Goal: Obtain resource: Obtain resource

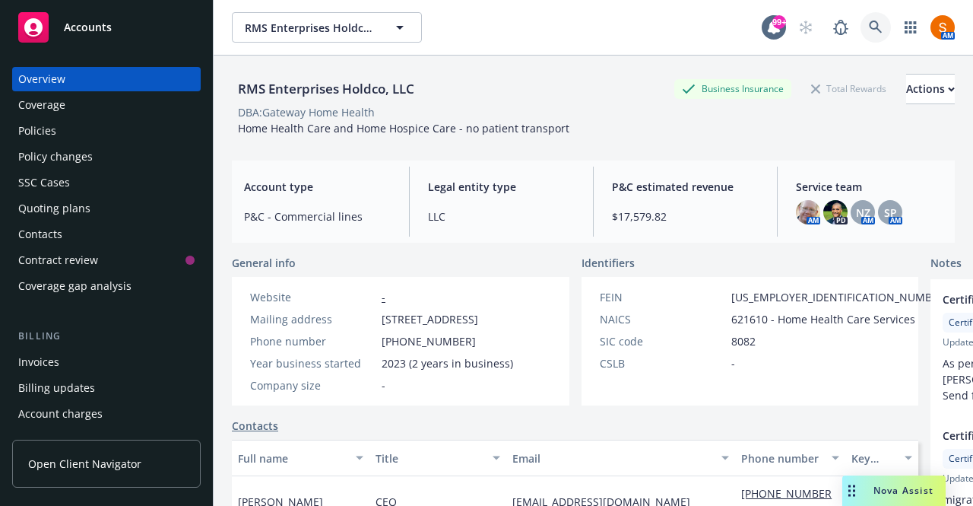
click at [869, 24] on icon at bounding box center [876, 28] width 14 height 14
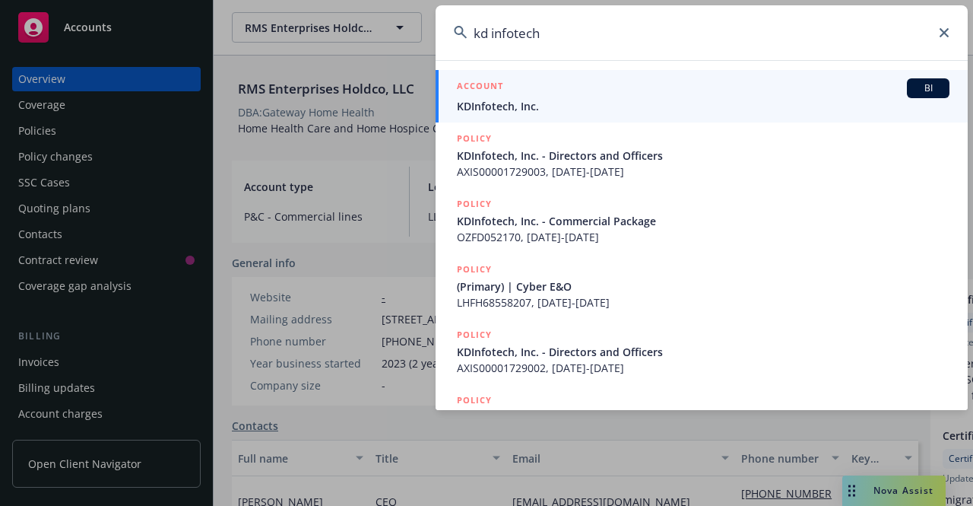
type input "kd infotech"
click at [529, 97] on div "ACCOUNT BI" at bounding box center [703, 88] width 493 height 20
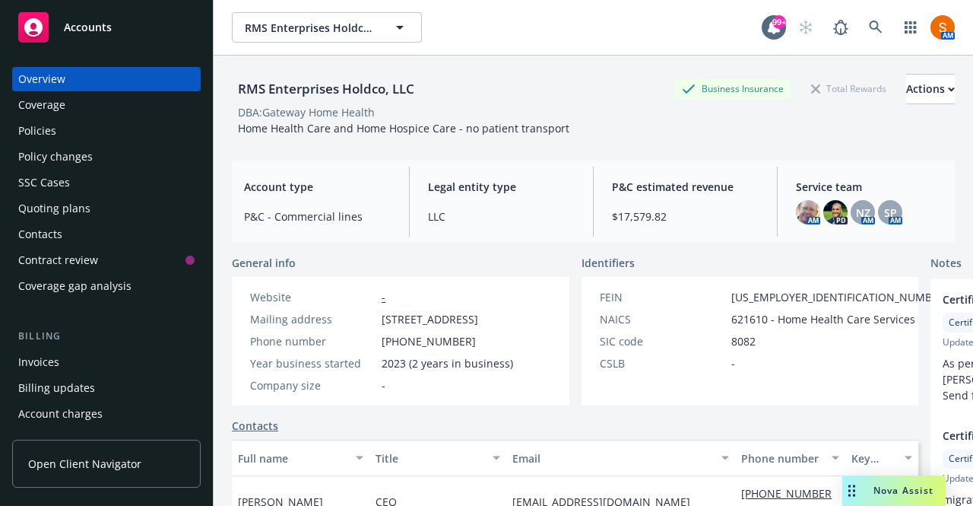
click at [85, 138] on div "Policies" at bounding box center [106, 131] width 176 height 24
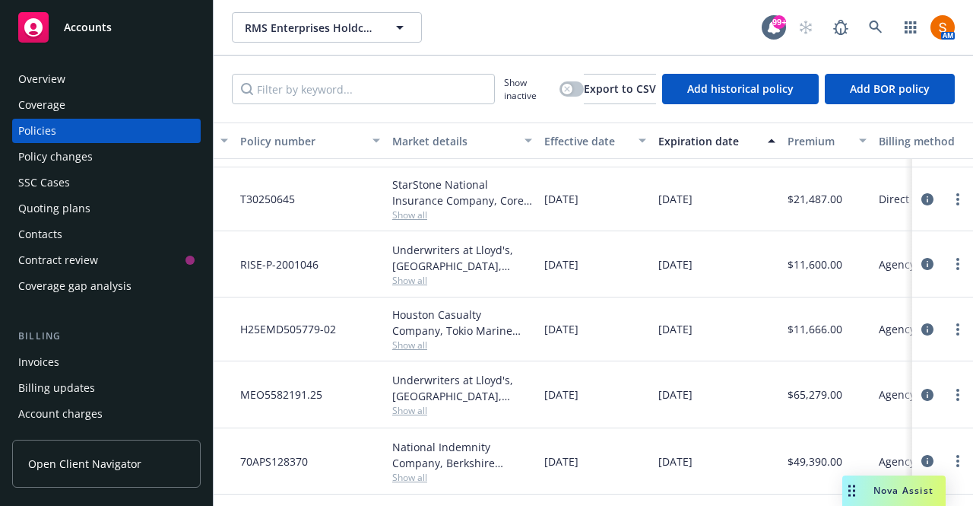
scroll to position [65, 283]
click at [882, 29] on icon at bounding box center [876, 28] width 14 height 14
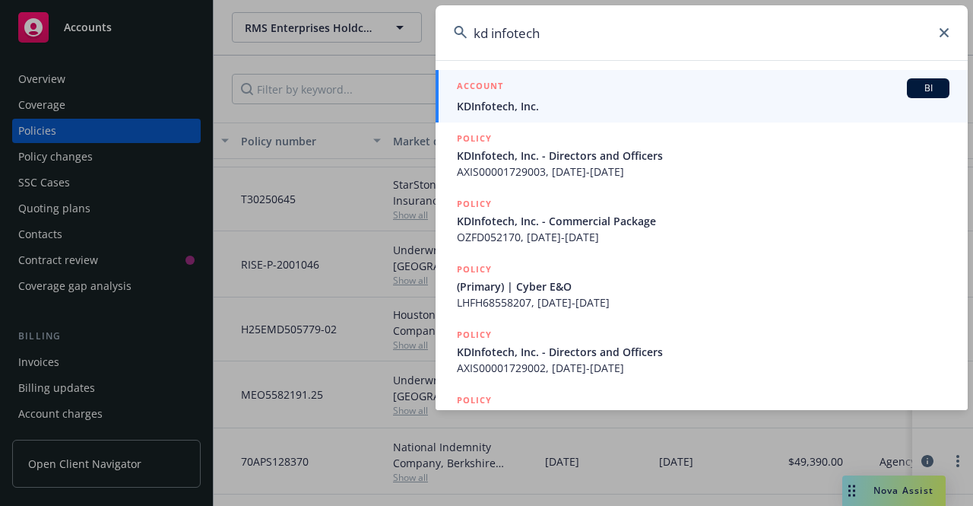
type input "kd infotech"
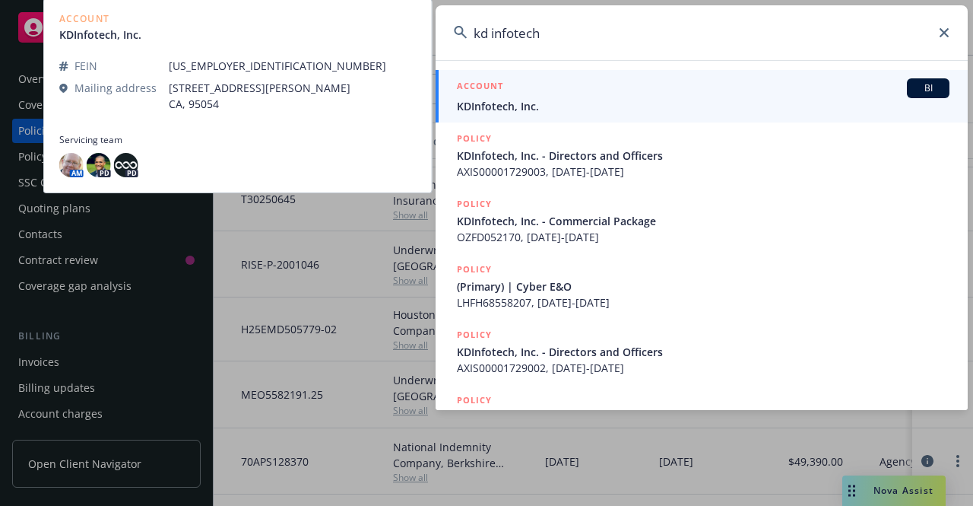
click at [680, 92] on div "ACCOUNT BI" at bounding box center [703, 88] width 493 height 20
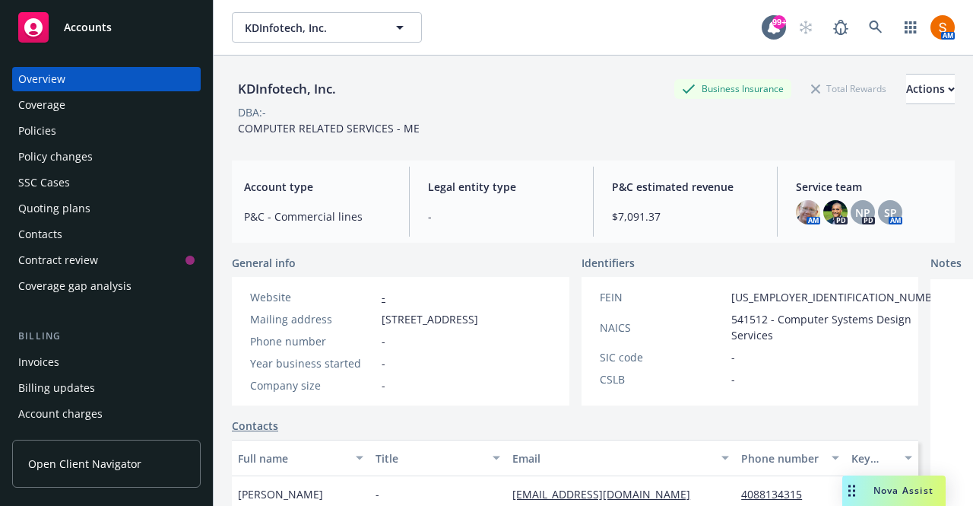
click at [68, 127] on div "Policies" at bounding box center [106, 131] width 176 height 24
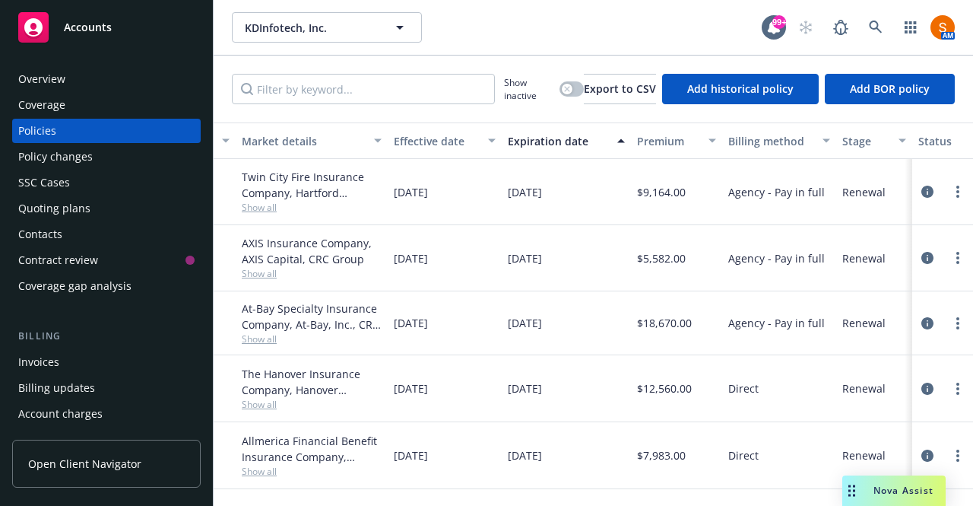
scroll to position [5, 444]
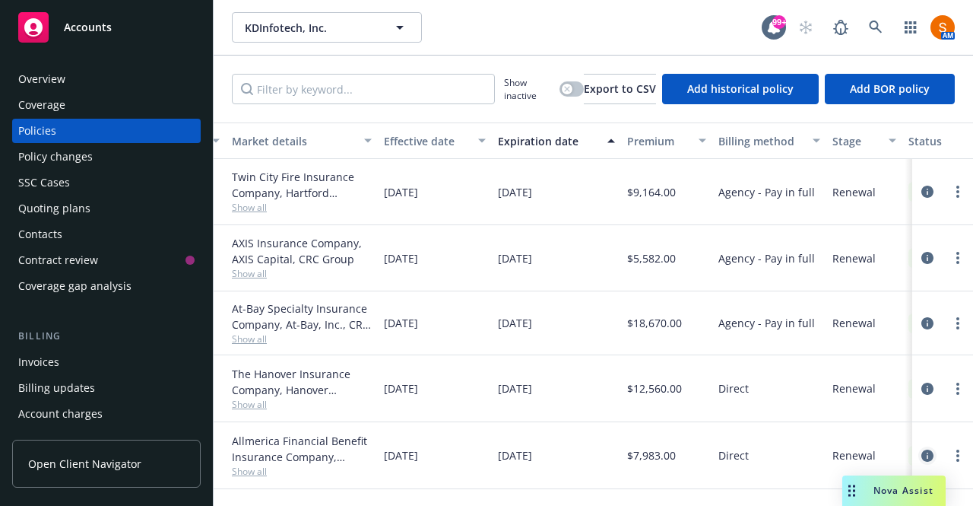
click at [922, 449] on icon "circleInformation" at bounding box center [928, 455] width 12 height 12
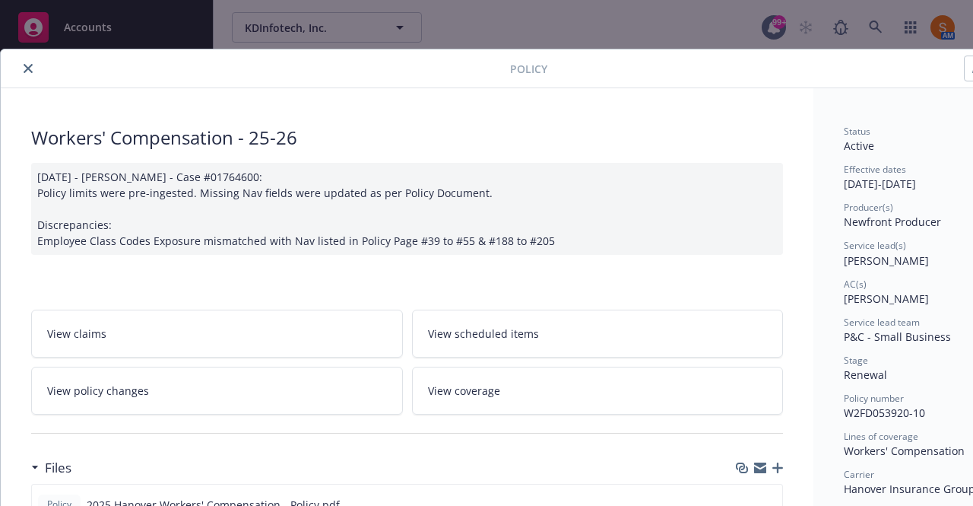
click at [30, 66] on icon "close" at bounding box center [28, 68] width 9 height 9
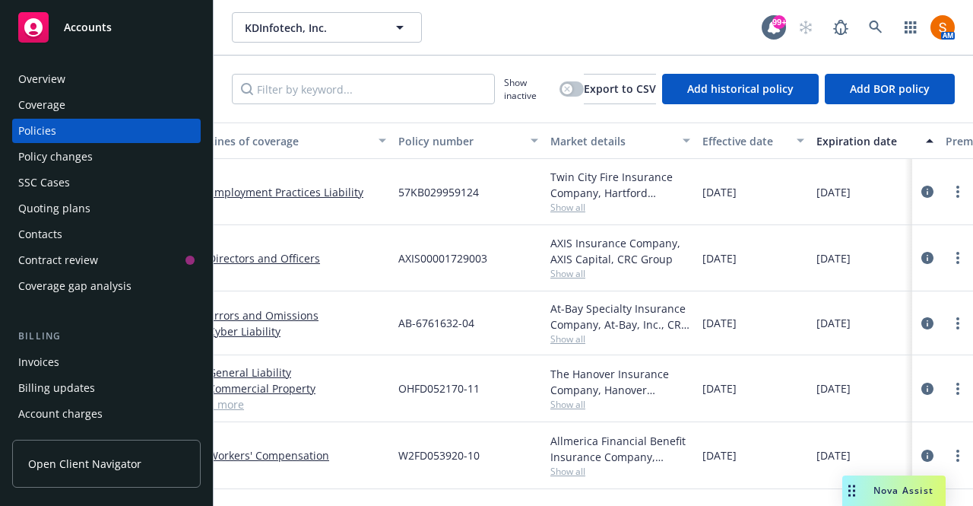
scroll to position [0, 125]
click at [922, 319] on icon "circleInformation" at bounding box center [928, 323] width 12 height 12
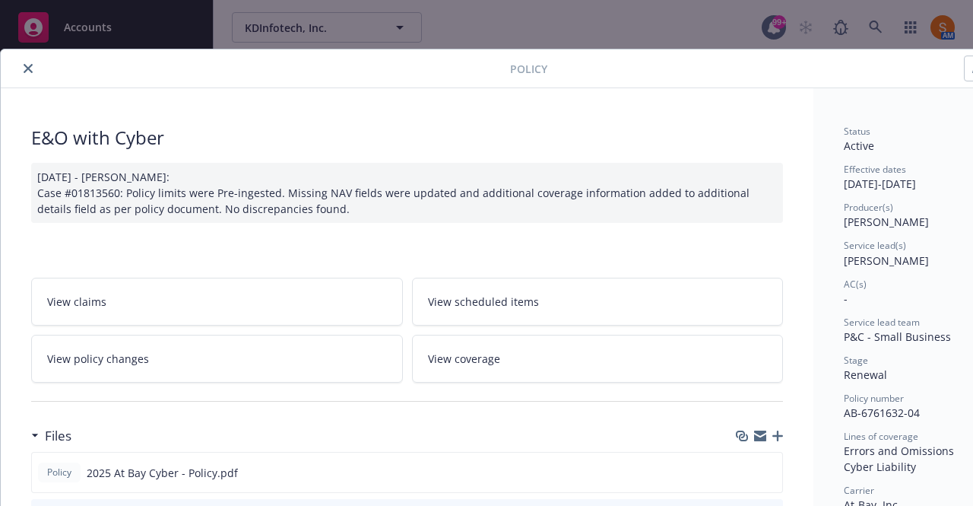
click at [30, 65] on icon "close" at bounding box center [28, 68] width 9 height 9
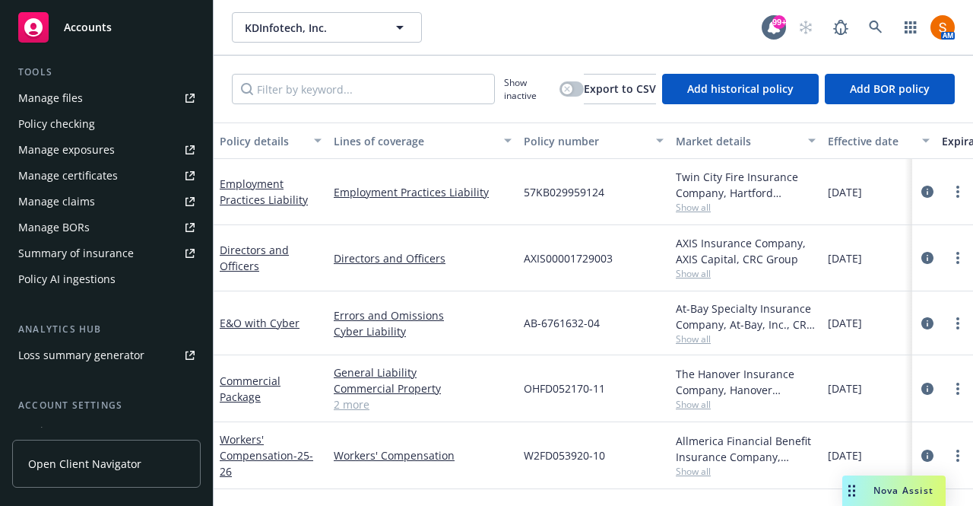
scroll to position [418, 0]
click at [99, 256] on div "Summary of insurance" at bounding box center [76, 252] width 116 height 24
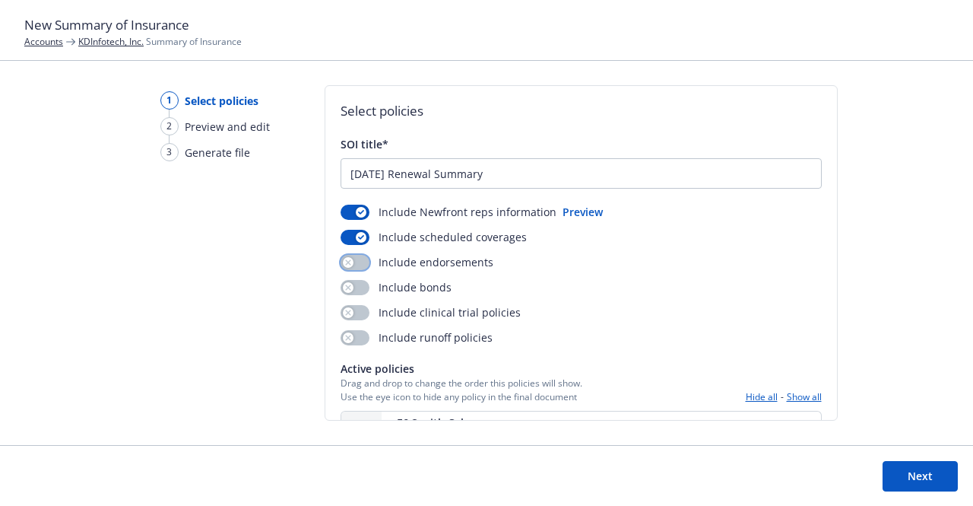
click at [352, 259] on button "button" at bounding box center [355, 262] width 29 height 15
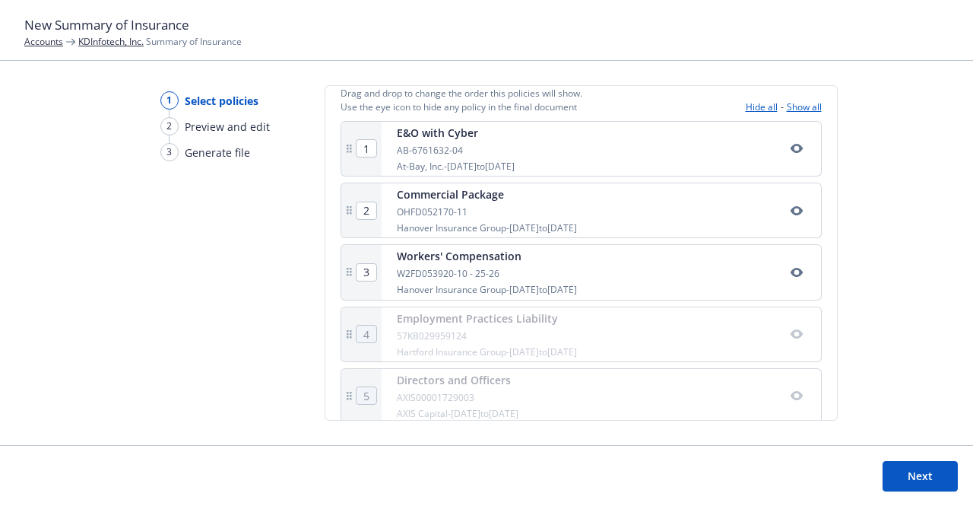
scroll to position [306, 0]
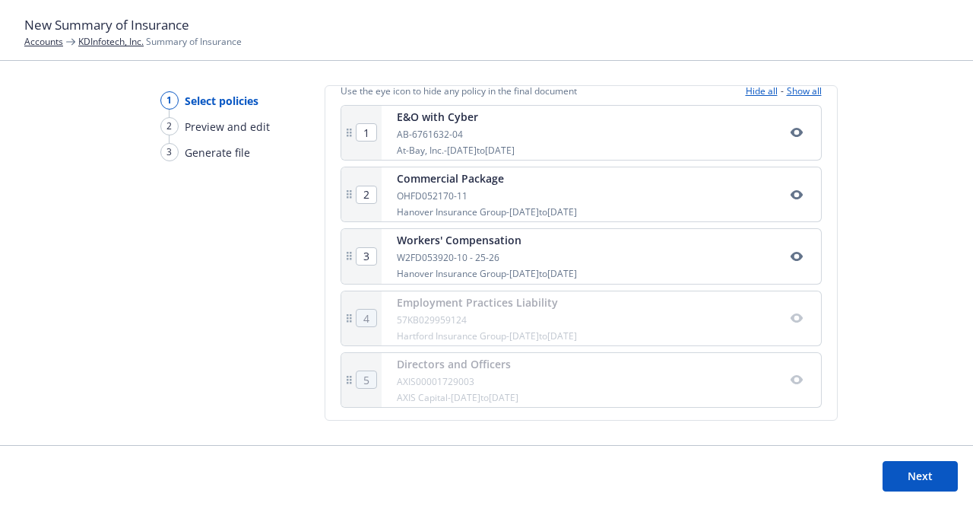
click at [791, 320] on icon "button" at bounding box center [797, 318] width 12 height 12
click at [791, 381] on icon "button" at bounding box center [797, 379] width 12 height 12
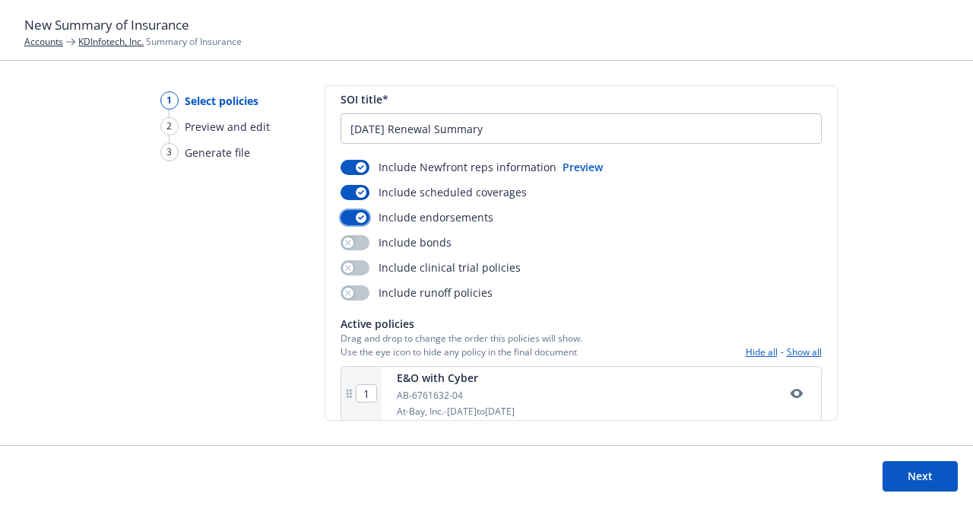
scroll to position [45, 0]
click at [579, 168] on button "Preview" at bounding box center [583, 167] width 40 height 16
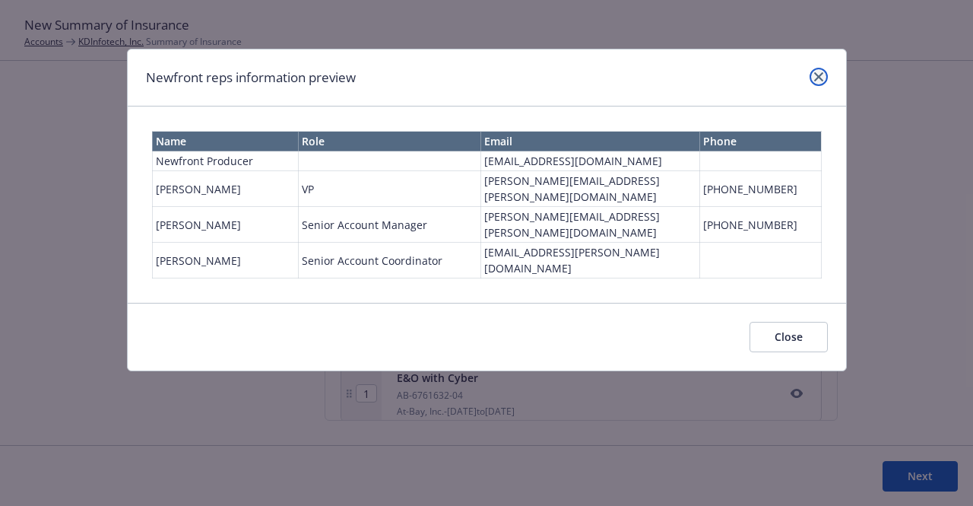
click at [816, 72] on icon "close" at bounding box center [818, 76] width 9 height 9
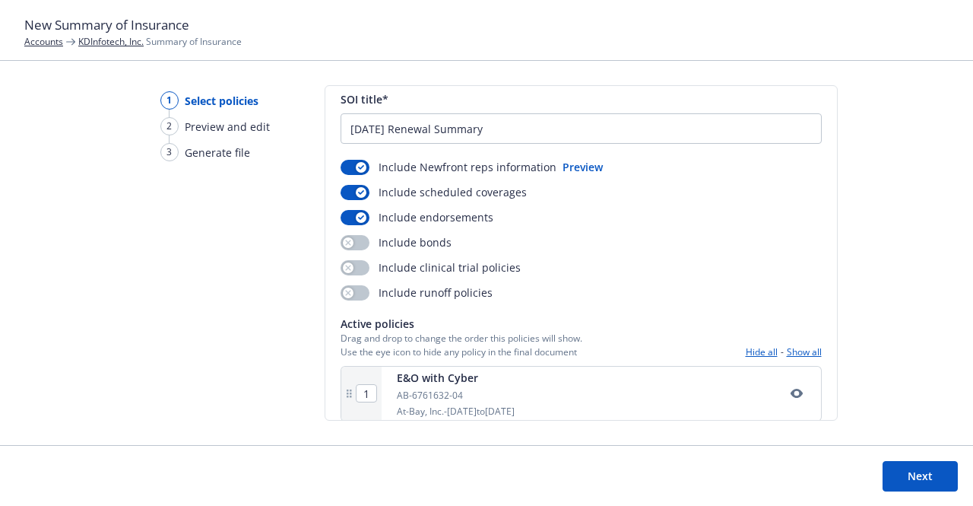
click at [926, 485] on button "Next" at bounding box center [920, 476] width 75 height 30
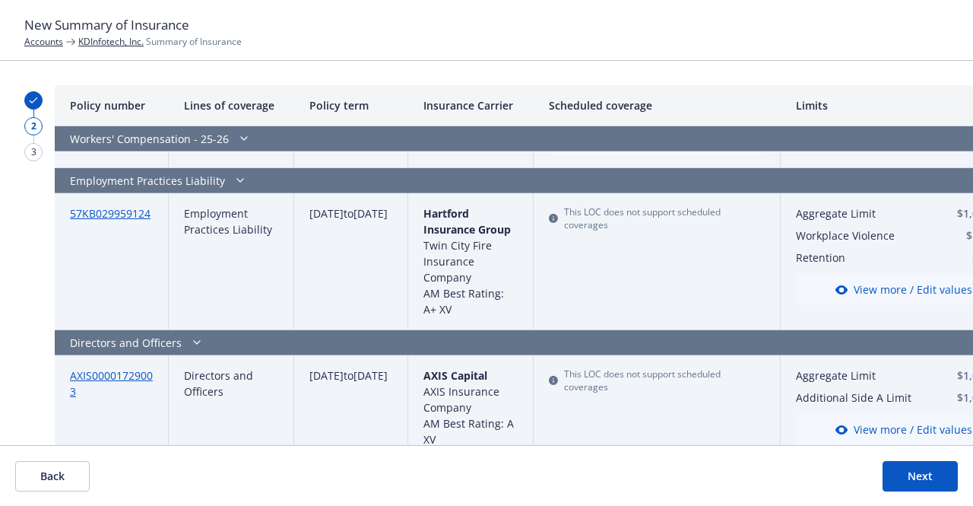
scroll to position [1506, 0]
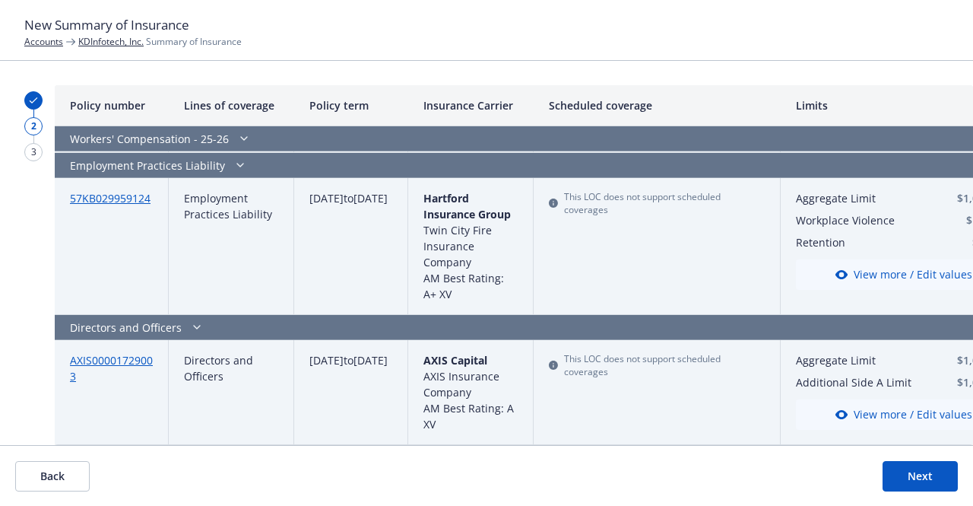
click at [899, 474] on button "Next" at bounding box center [920, 476] width 75 height 30
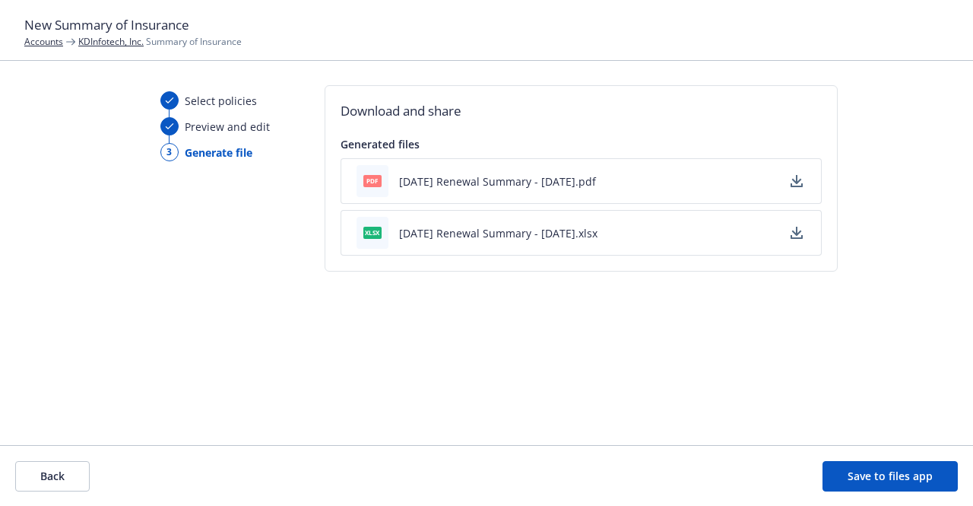
click at [800, 180] on icon "button" at bounding box center [797, 181] width 12 height 12
